Goal: Information Seeking & Learning: Check status

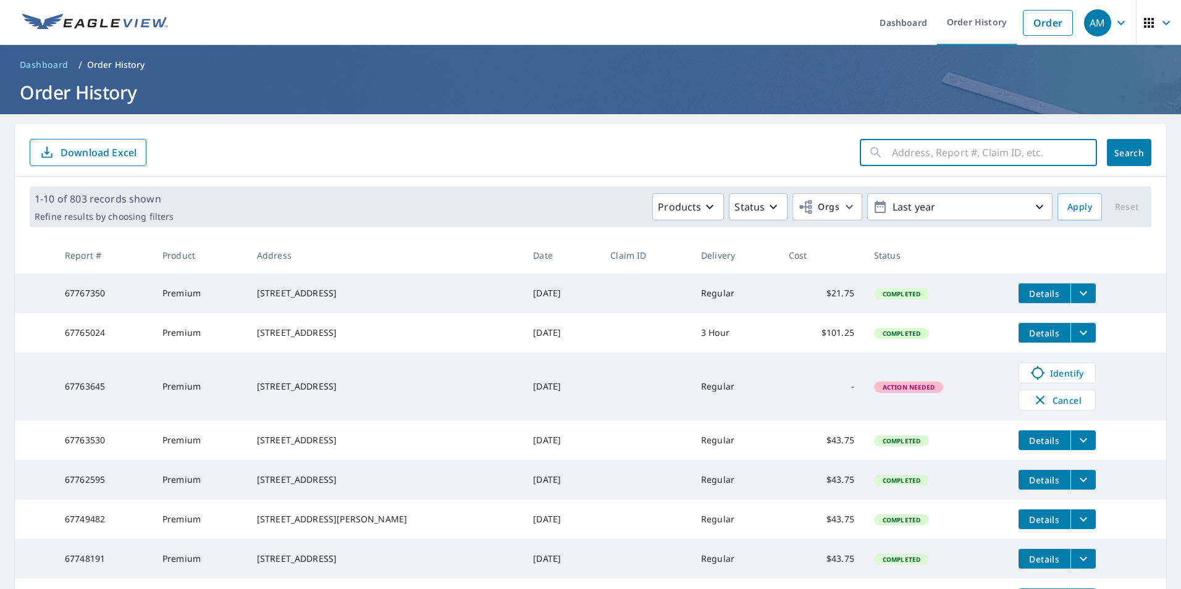
click at [941, 141] on input "text" at bounding box center [994, 152] width 205 height 35
type input "352"
click at [1117, 151] on span "Search" at bounding box center [1129, 153] width 25 height 12
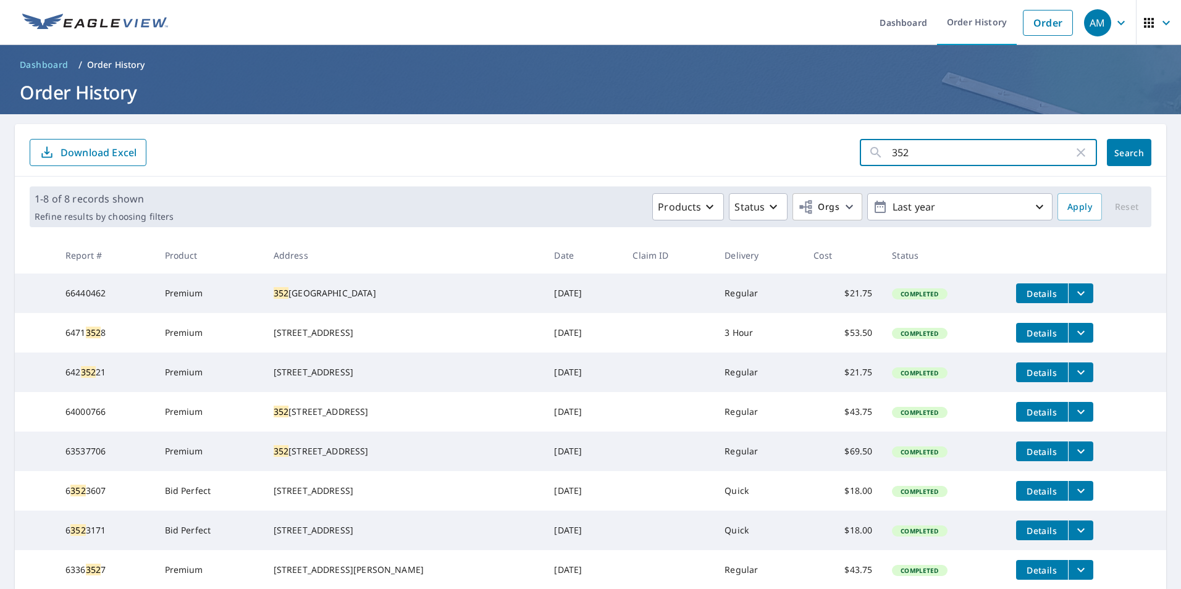
drag, startPoint x: 907, startPoint y: 156, endPoint x: 854, endPoint y: 159, distance: 52.6
click at [860, 159] on div "352 ​" at bounding box center [978, 152] width 237 height 27
type input "648"
click at [1128, 153] on span "Search" at bounding box center [1129, 153] width 25 height 12
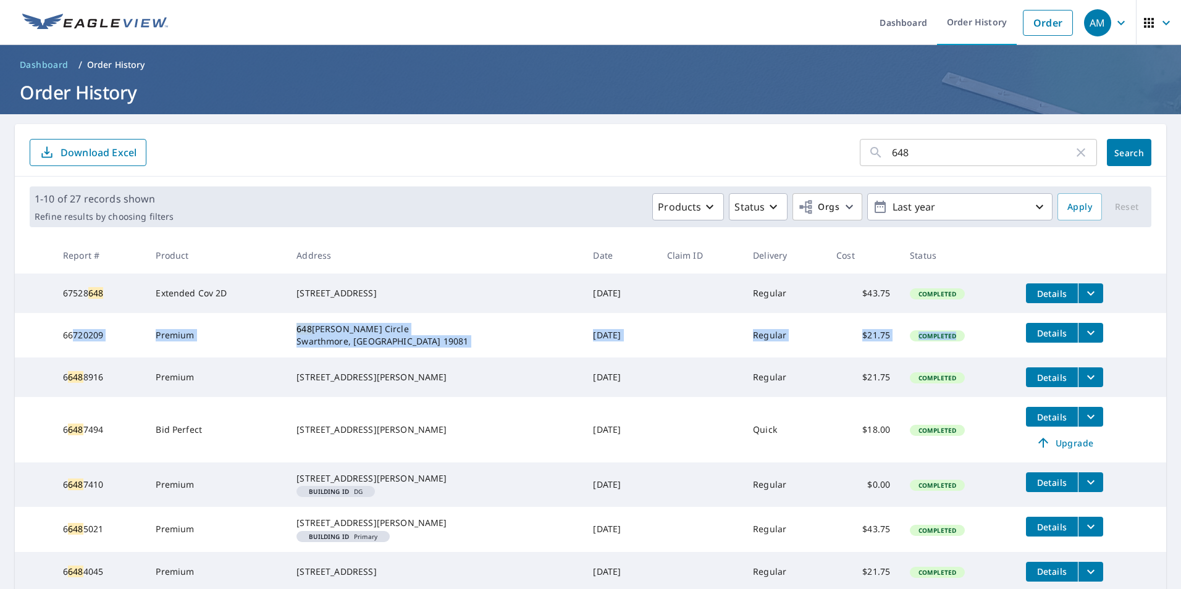
drag, startPoint x: 957, startPoint y: 330, endPoint x: 72, endPoint y: 354, distance: 885.4
click at [72, 354] on tr "66720209 Premium [STREET_ADDRESS][PERSON_NAME] [DATE] Regular $21.75 Completed …" at bounding box center [590, 335] width 1151 height 44
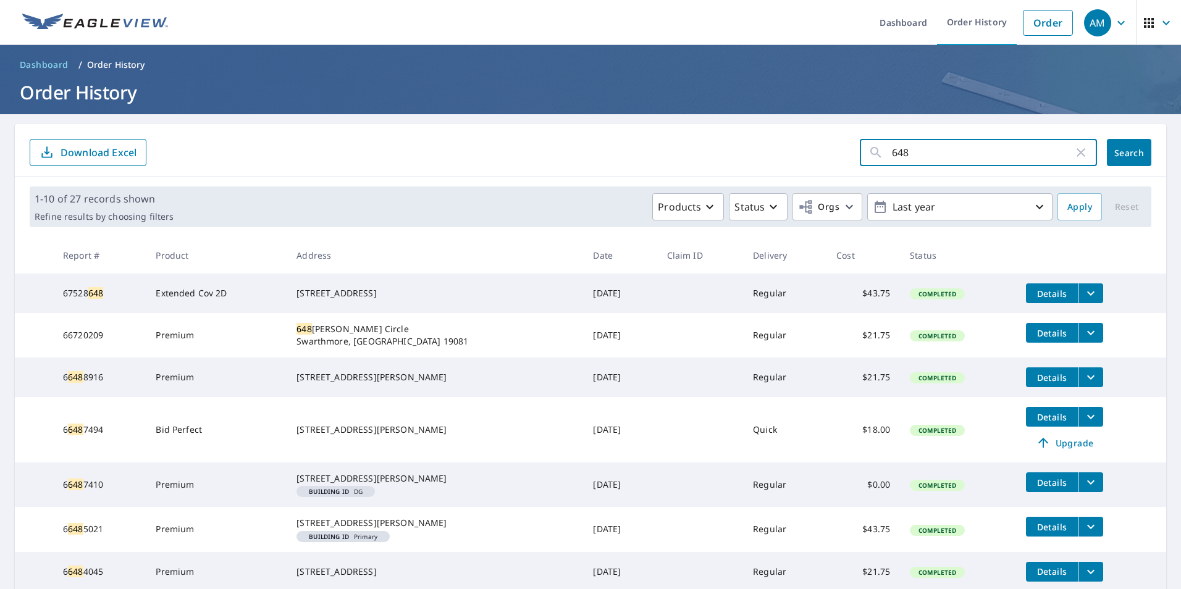
drag, startPoint x: 913, startPoint y: 152, endPoint x: 847, endPoint y: 159, distance: 65.8
click at [847, 159] on form "648 ​ Search Download Excel" at bounding box center [591, 152] width 1122 height 27
type input "22"
click at [1108, 159] on button "Search" at bounding box center [1129, 152] width 44 height 27
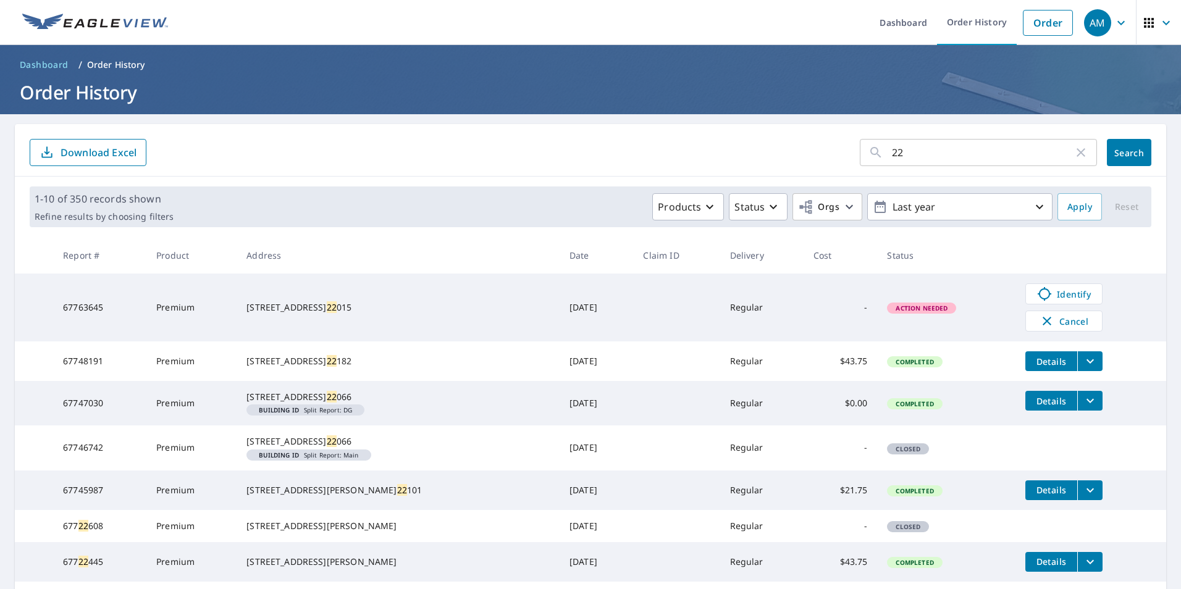
click at [919, 151] on input "22" at bounding box center [983, 152] width 182 height 35
type input "22 tallyho"
click at [1128, 146] on button "Search" at bounding box center [1129, 152] width 44 height 27
